Goal: Navigation & Orientation: Find specific page/section

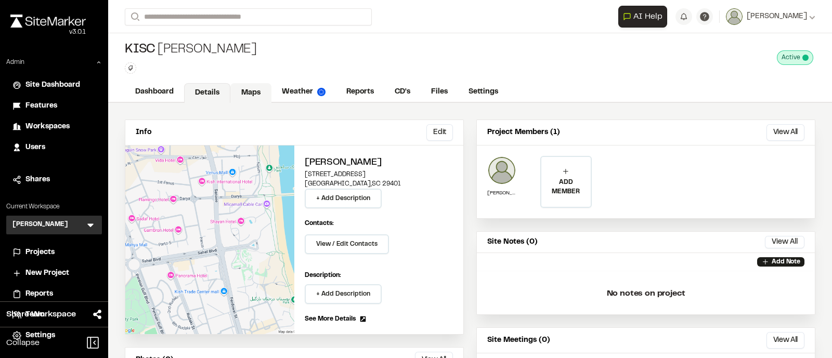
click at [242, 88] on link "Maps" at bounding box center [250, 93] width 41 height 20
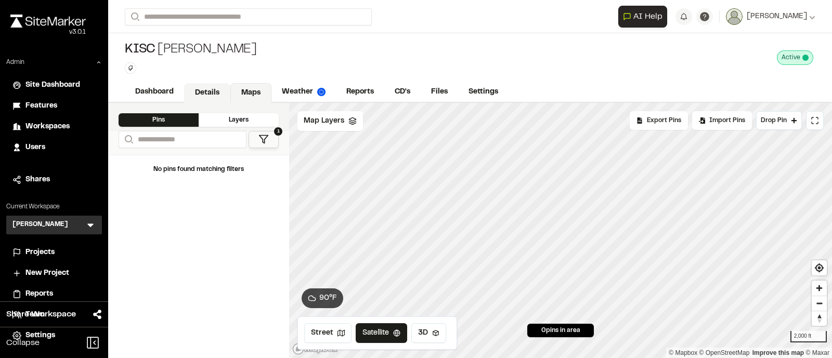
click at [203, 87] on link "Details" at bounding box center [207, 93] width 46 height 20
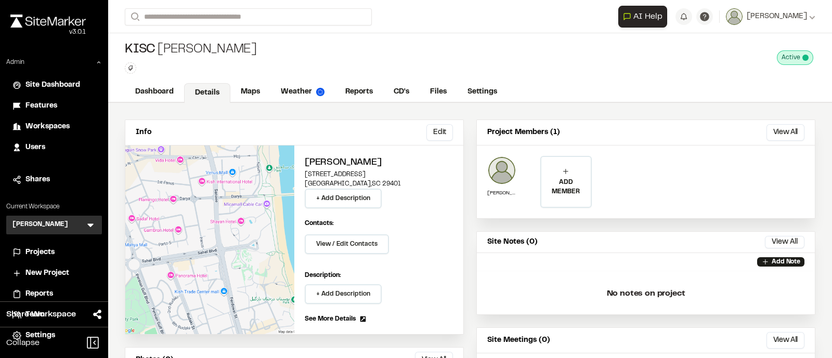
drag, startPoint x: 252, startPoint y: 89, endPoint x: 228, endPoint y: 92, distance: 24.1
click at [252, 89] on link "Maps" at bounding box center [250, 92] width 40 height 20
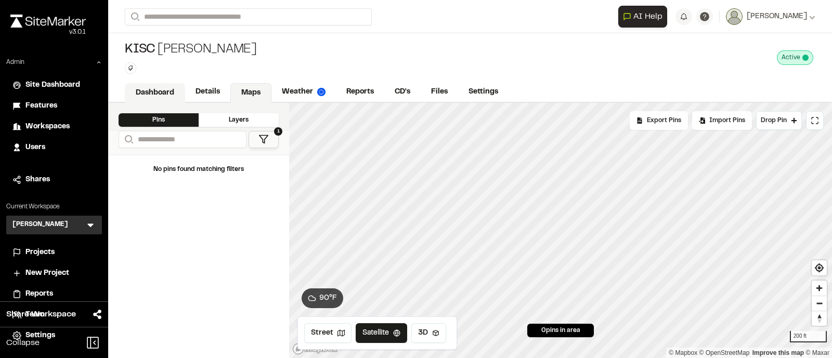
click at [155, 94] on link "Dashboard" at bounding box center [155, 93] width 60 height 20
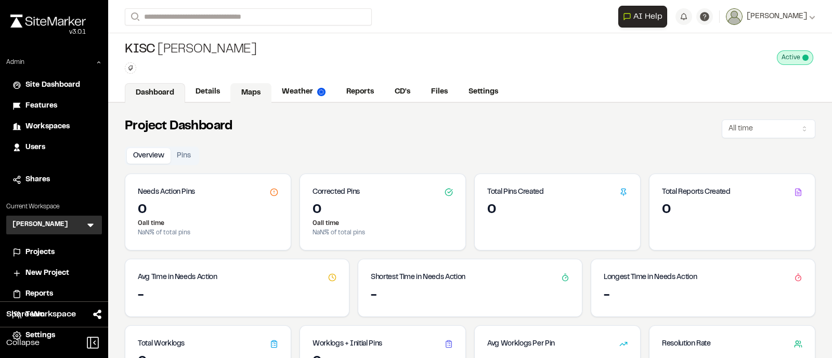
click at [240, 94] on link "Maps" at bounding box center [250, 93] width 41 height 20
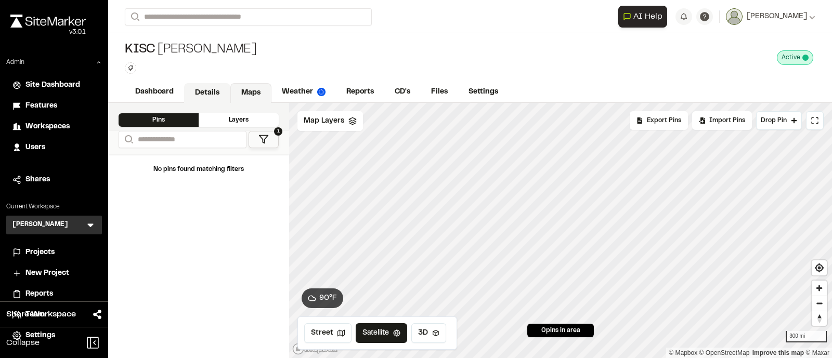
click at [205, 88] on link "Details" at bounding box center [207, 93] width 46 height 20
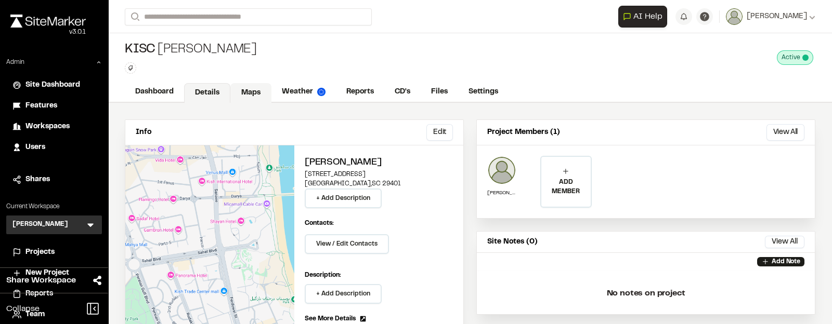
click at [238, 89] on link "Maps" at bounding box center [250, 93] width 41 height 20
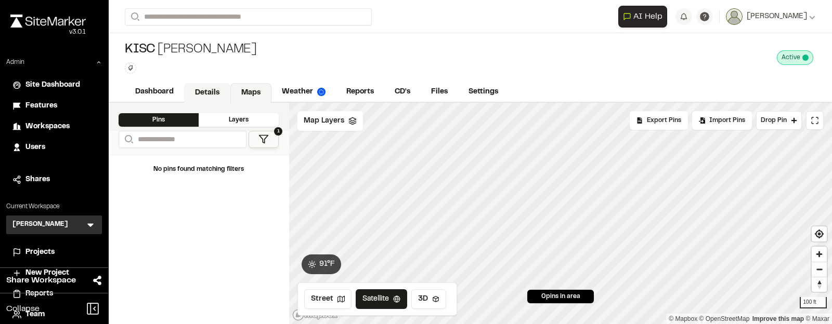
click at [218, 86] on link "Details" at bounding box center [207, 93] width 46 height 20
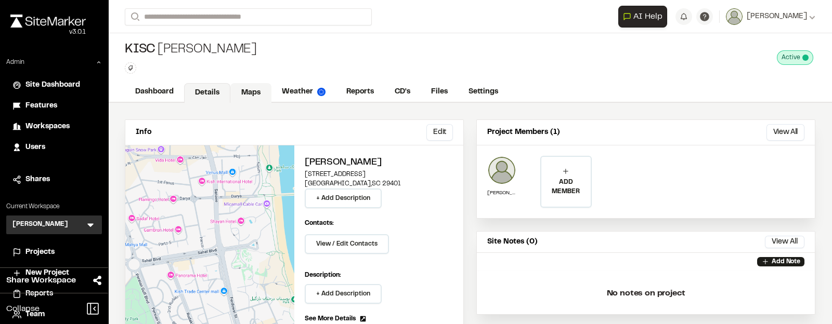
click at [241, 93] on link "Maps" at bounding box center [250, 93] width 41 height 20
